Goal: Information Seeking & Learning: Learn about a topic

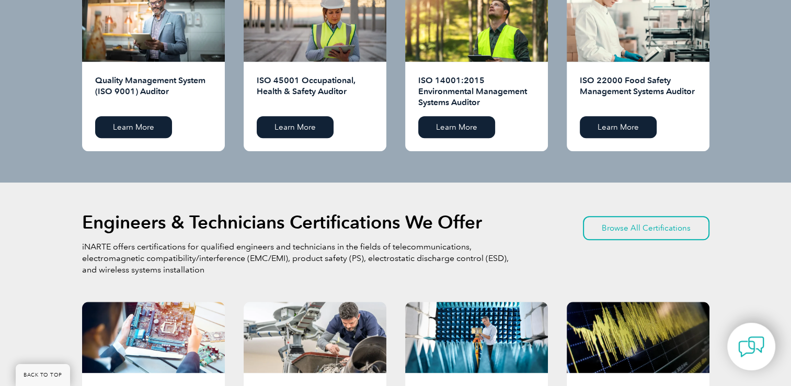
scroll to position [1150, 0]
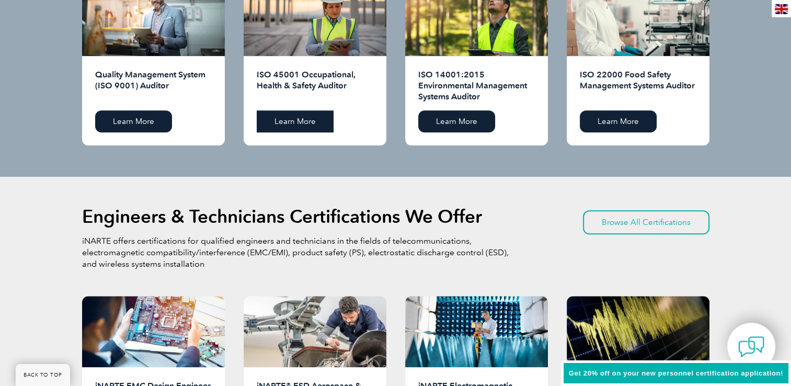
click at [293, 118] on link "Learn More" at bounding box center [295, 121] width 77 height 22
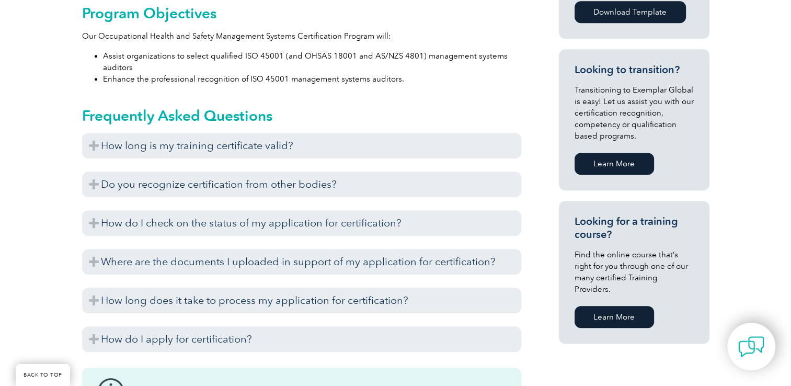
scroll to position [627, 0]
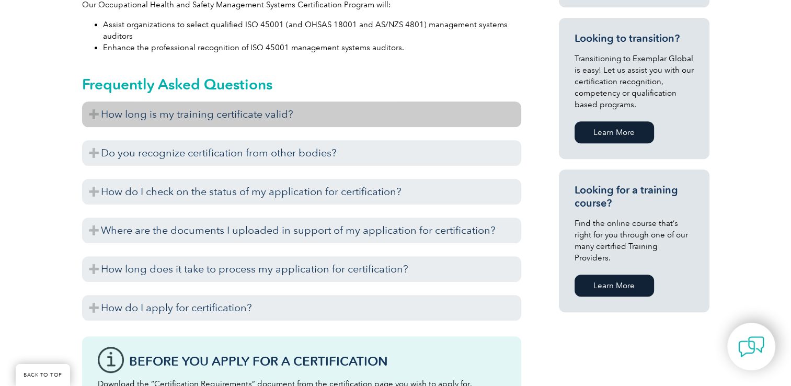
click at [141, 117] on h3 "How long is my training certificate valid?" at bounding box center [301, 114] width 439 height 26
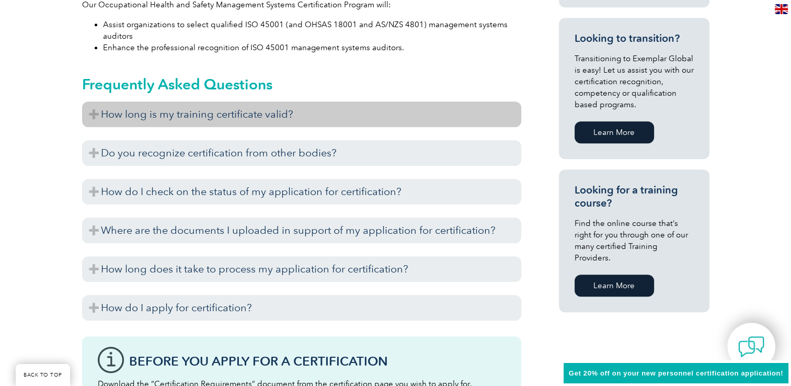
click at [92, 112] on h3 "How long is my training certificate valid?" at bounding box center [301, 114] width 439 height 26
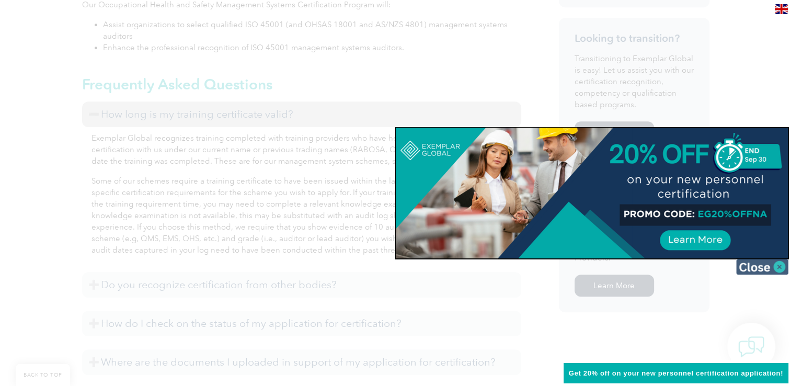
click at [775, 266] on img at bounding box center [762, 267] width 52 height 16
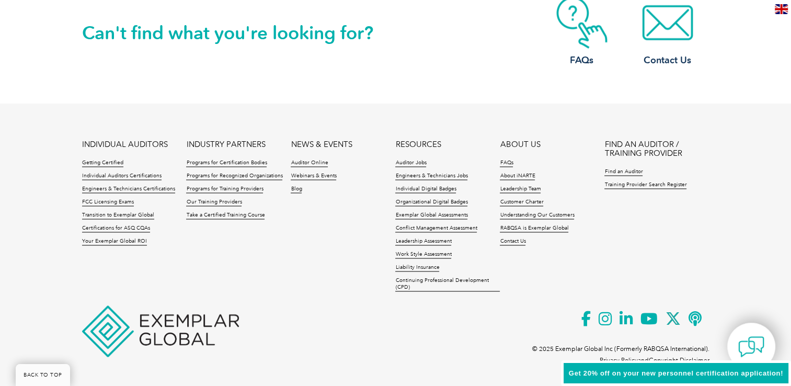
scroll to position [1669, 0]
